Goal: Task Accomplishment & Management: Use online tool/utility

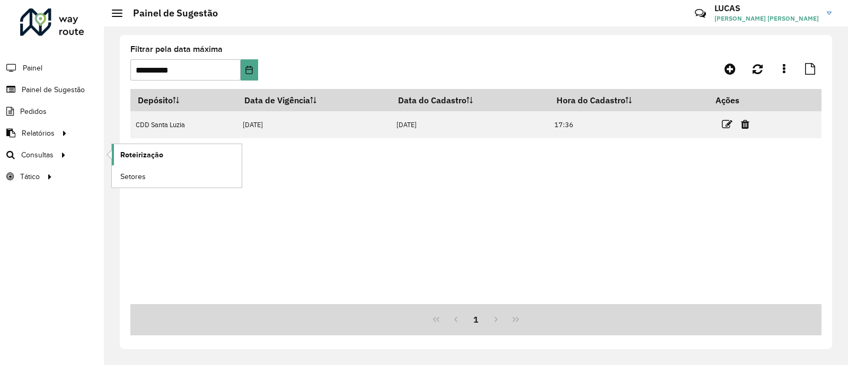
click at [159, 159] on span "Roteirização" at bounding box center [141, 155] width 43 height 11
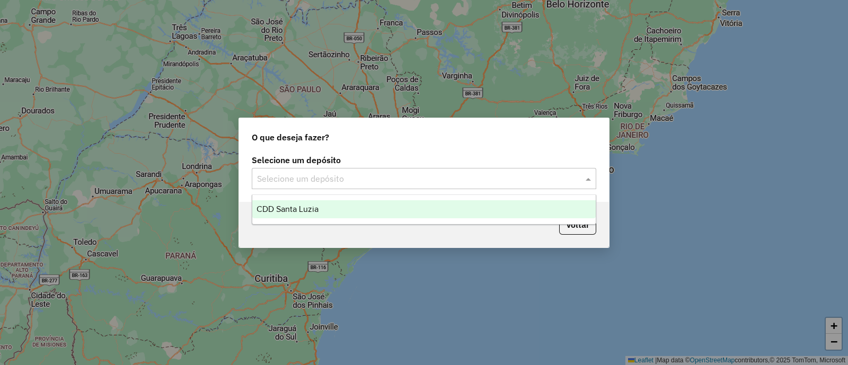
click at [393, 171] on div "Selecione um depósito" at bounding box center [424, 178] width 345 height 21
click at [367, 215] on div "CDD Santa Luzia" at bounding box center [424, 209] width 344 height 18
click at [0, 0] on div "Aguarde..." at bounding box center [0, 0] width 0 height 0
